Goal: Find contact information: Find contact information

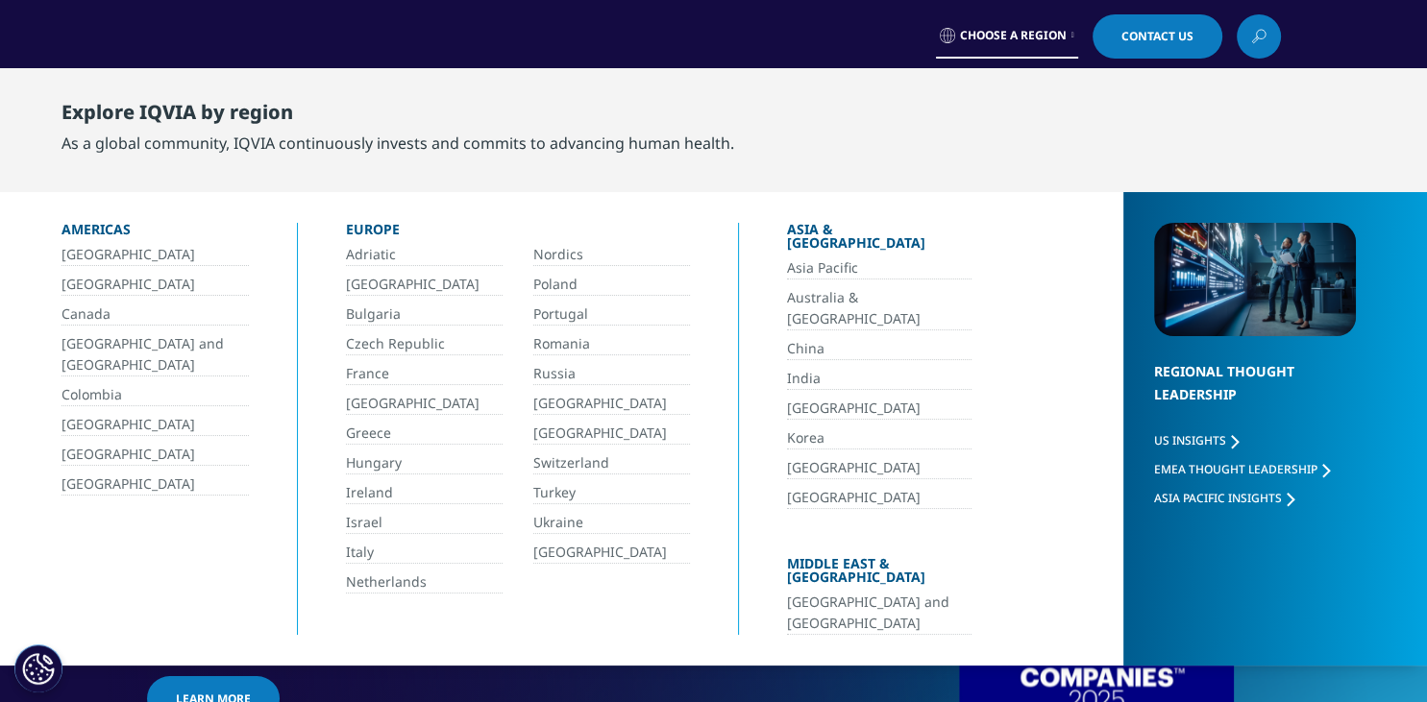
click at [1071, 37] on icon at bounding box center [1072, 36] width 3 height 8
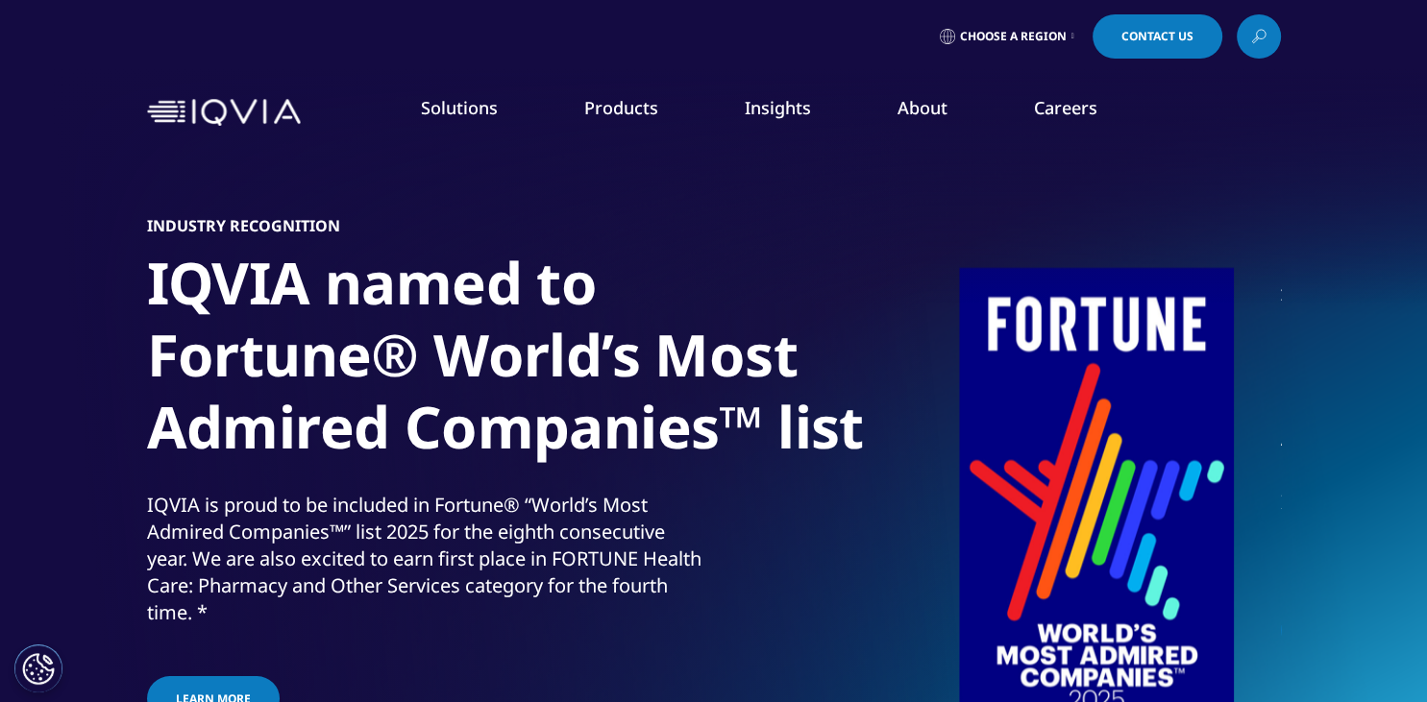
click at [1071, 37] on icon at bounding box center [1072, 37] width 3 height 8
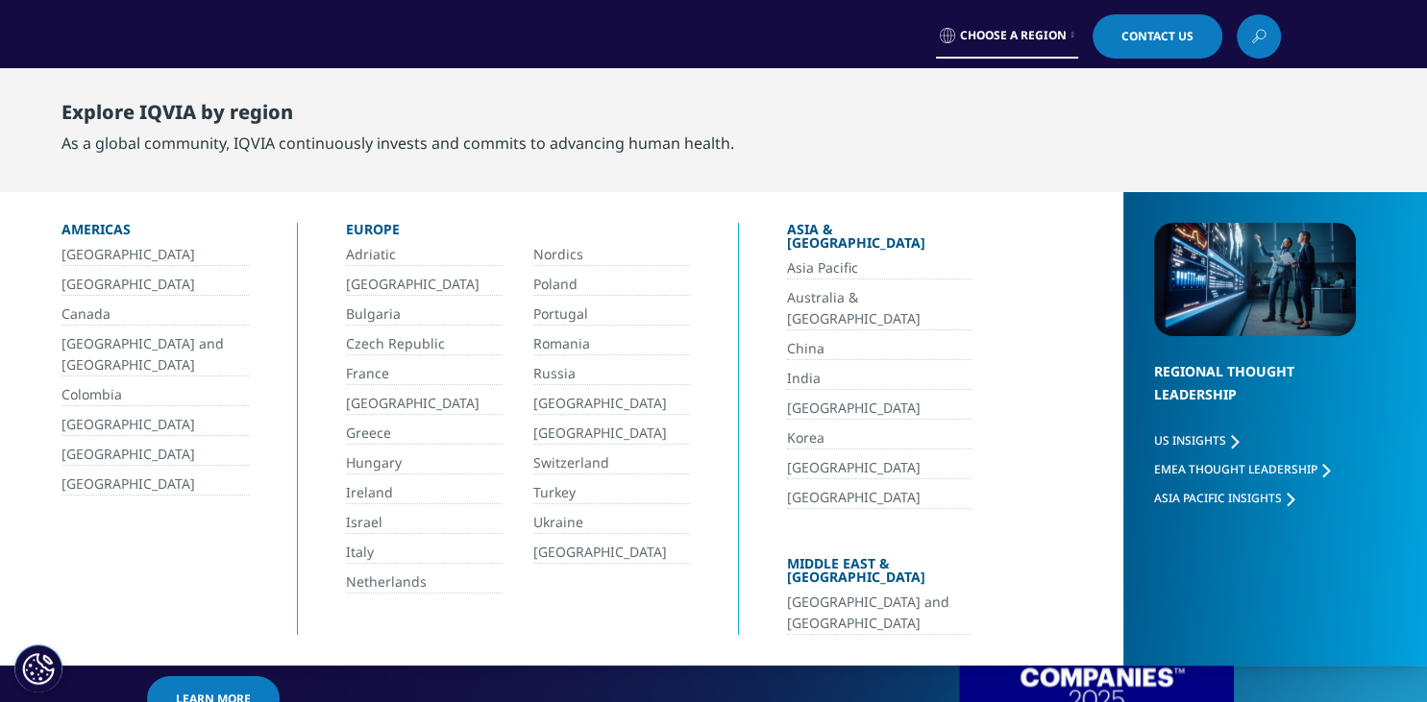
click at [393, 402] on link "[GEOGRAPHIC_DATA]" at bounding box center [424, 404] width 157 height 22
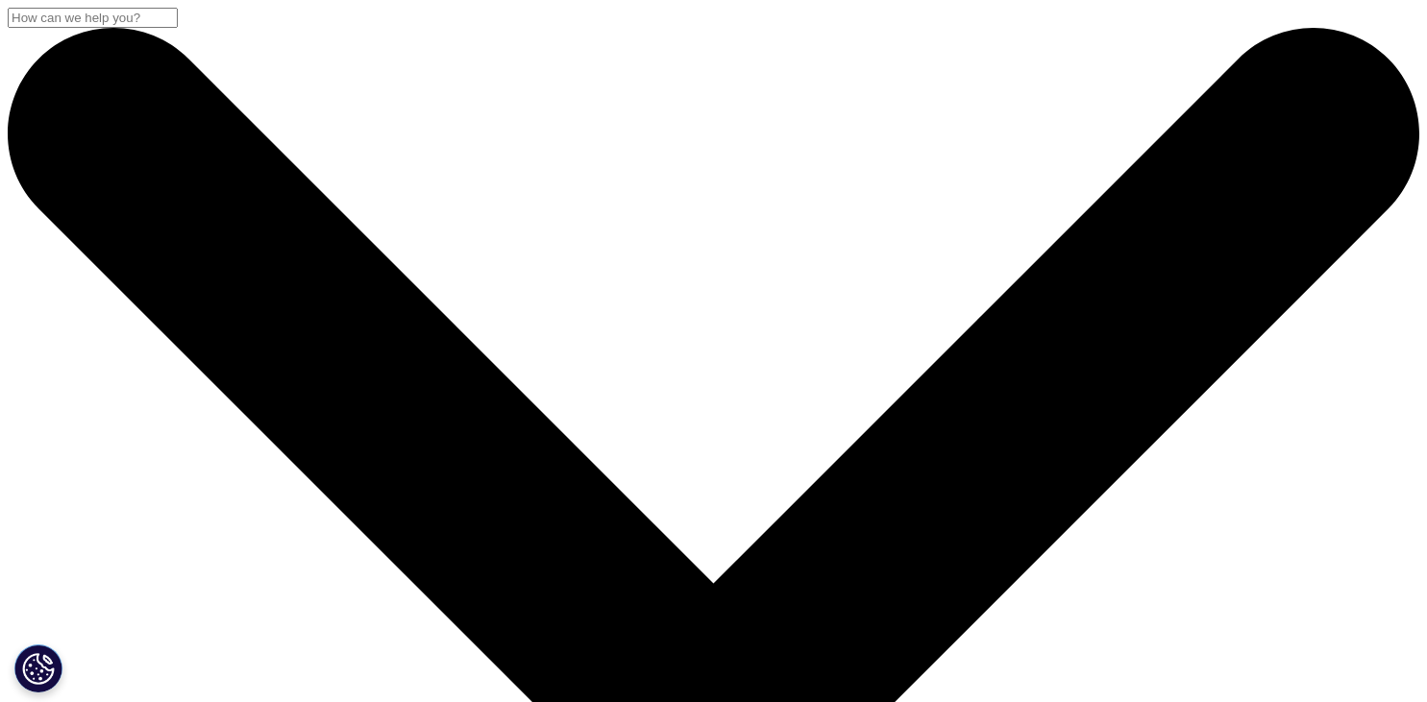
scroll to position [101, 0]
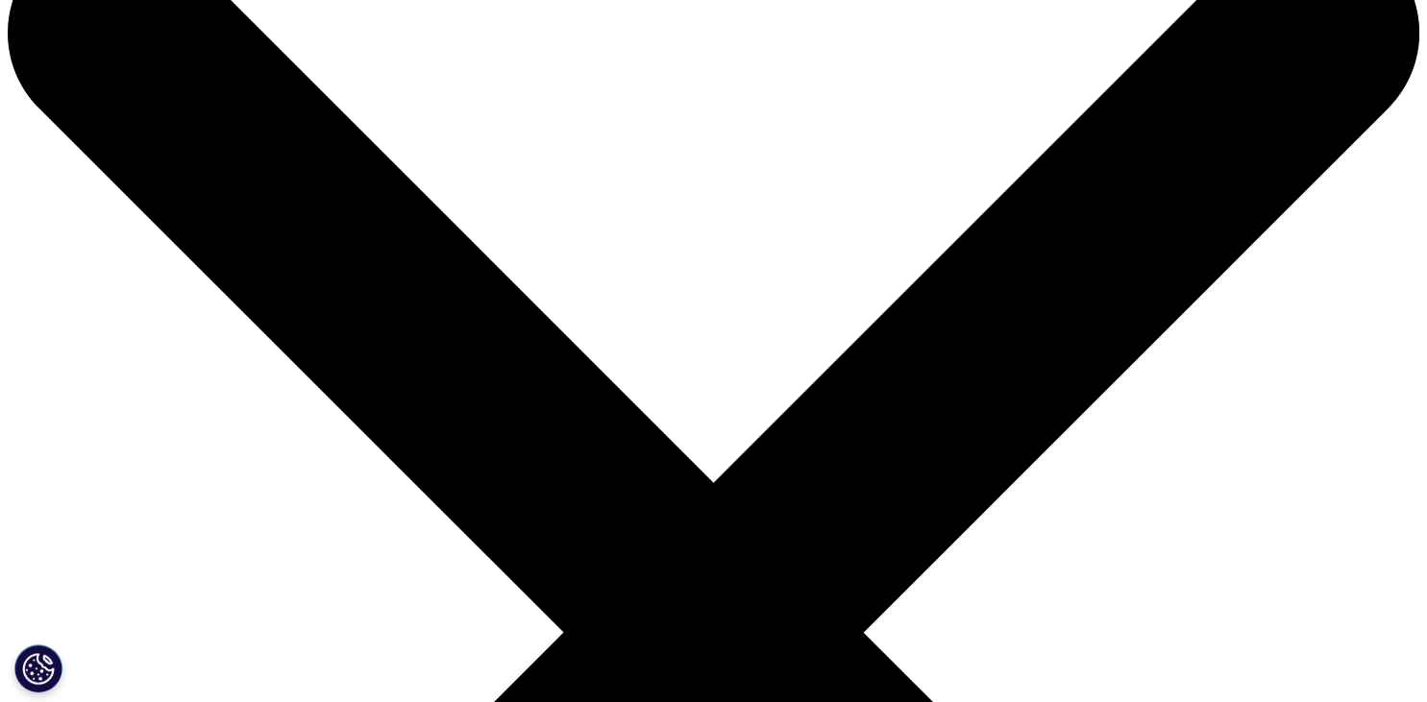
drag, startPoint x: 421, startPoint y: 238, endPoint x: 535, endPoint y: 347, distance: 157.7
drag, startPoint x: 307, startPoint y: 282, endPoint x: 475, endPoint y: 362, distance: 185.2
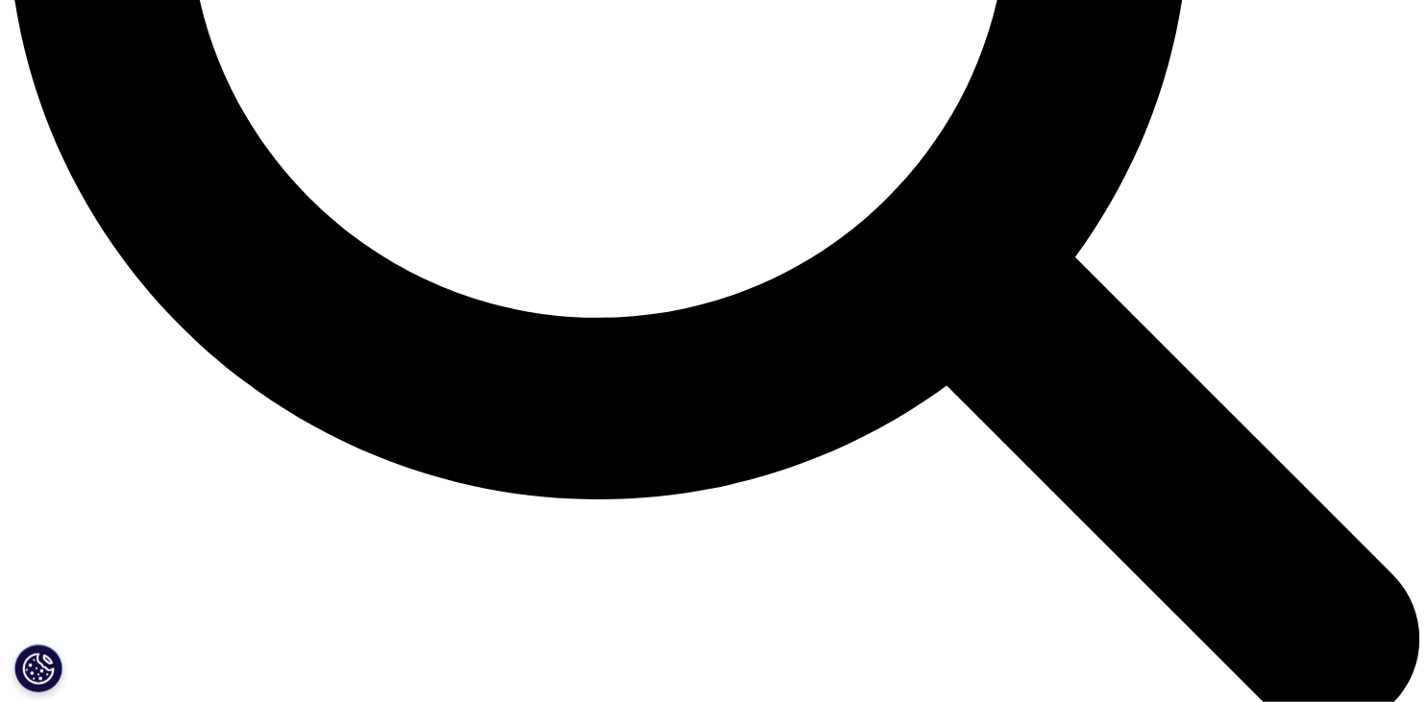
scroll to position [2130, 0]
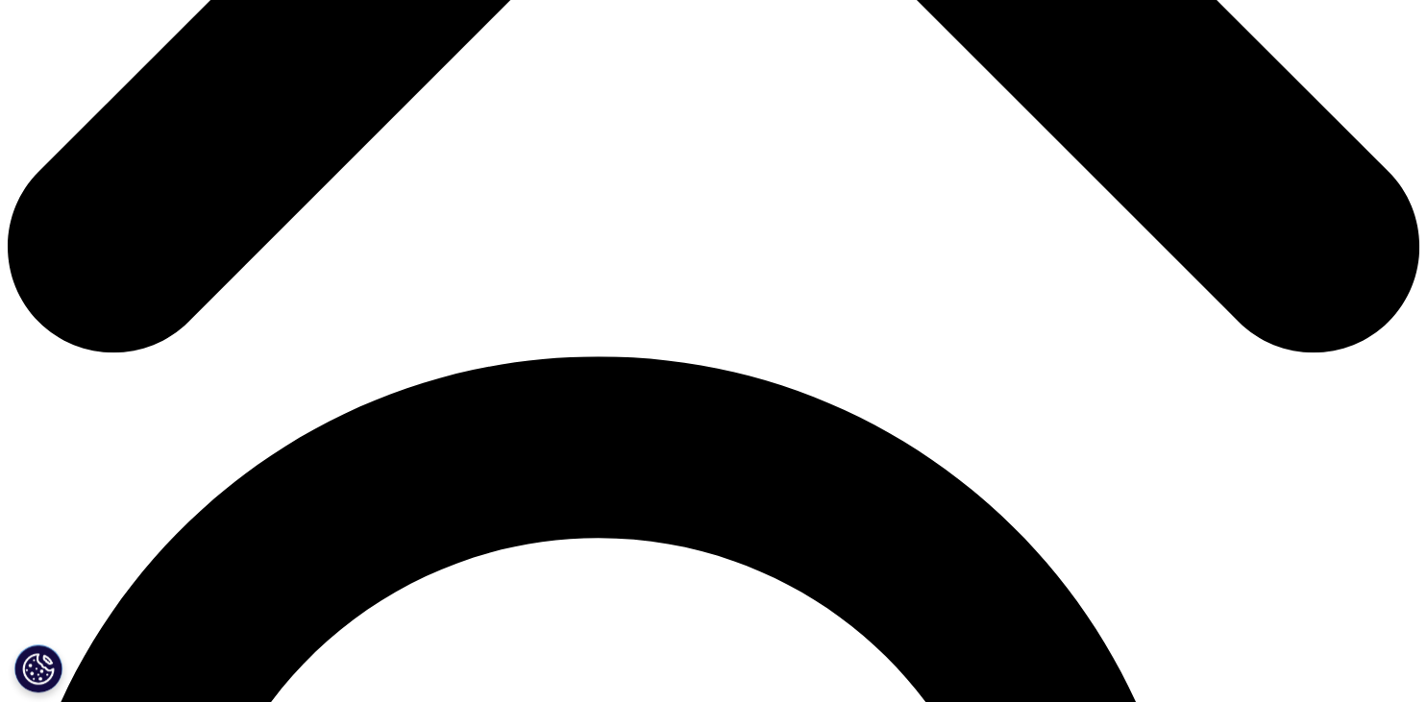
scroll to position [1015, 0]
